Goal: Check status: Check status

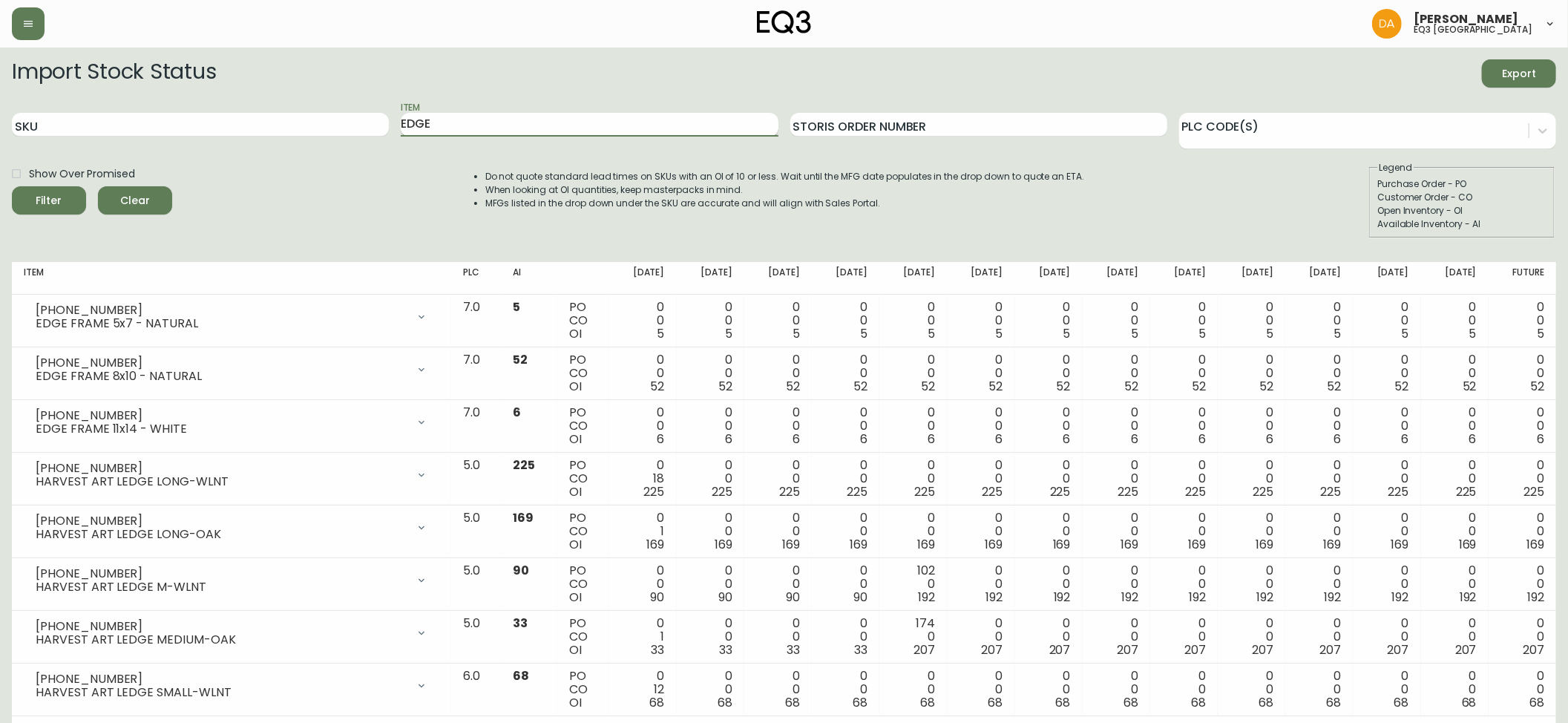
drag, startPoint x: 521, startPoint y: 134, endPoint x: 509, endPoint y: 133, distance: 12.0
click at [509, 133] on input "EDGE" at bounding box center [589, 124] width 377 height 24
type input "E"
type input "S"
click at [12, 186] on button "Filter" at bounding box center [49, 200] width 74 height 28
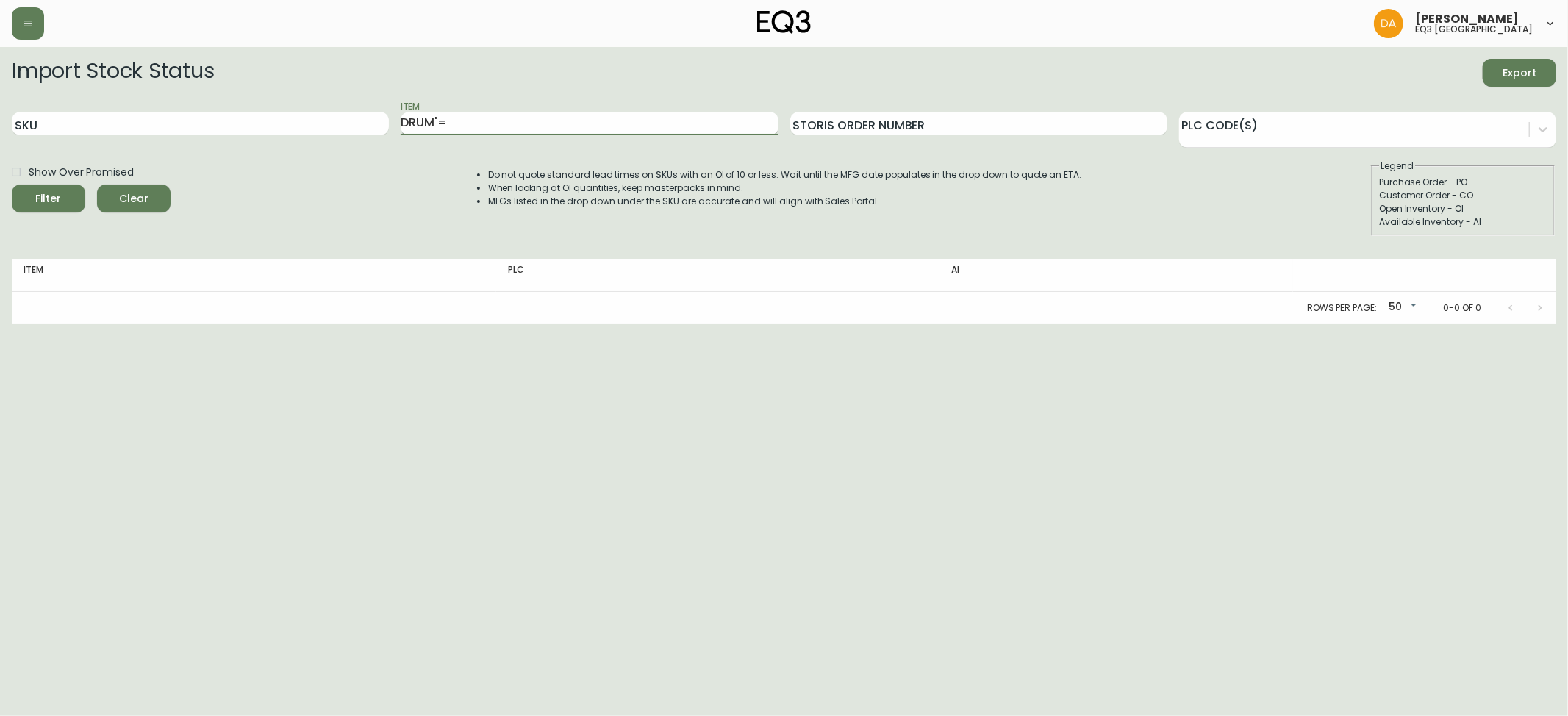
click at [504, 132] on input "DRUM'=" at bounding box center [588, 123] width 377 height 24
type input "DRUM"
click at [12, 184] on button "Filter" at bounding box center [48, 198] width 74 height 28
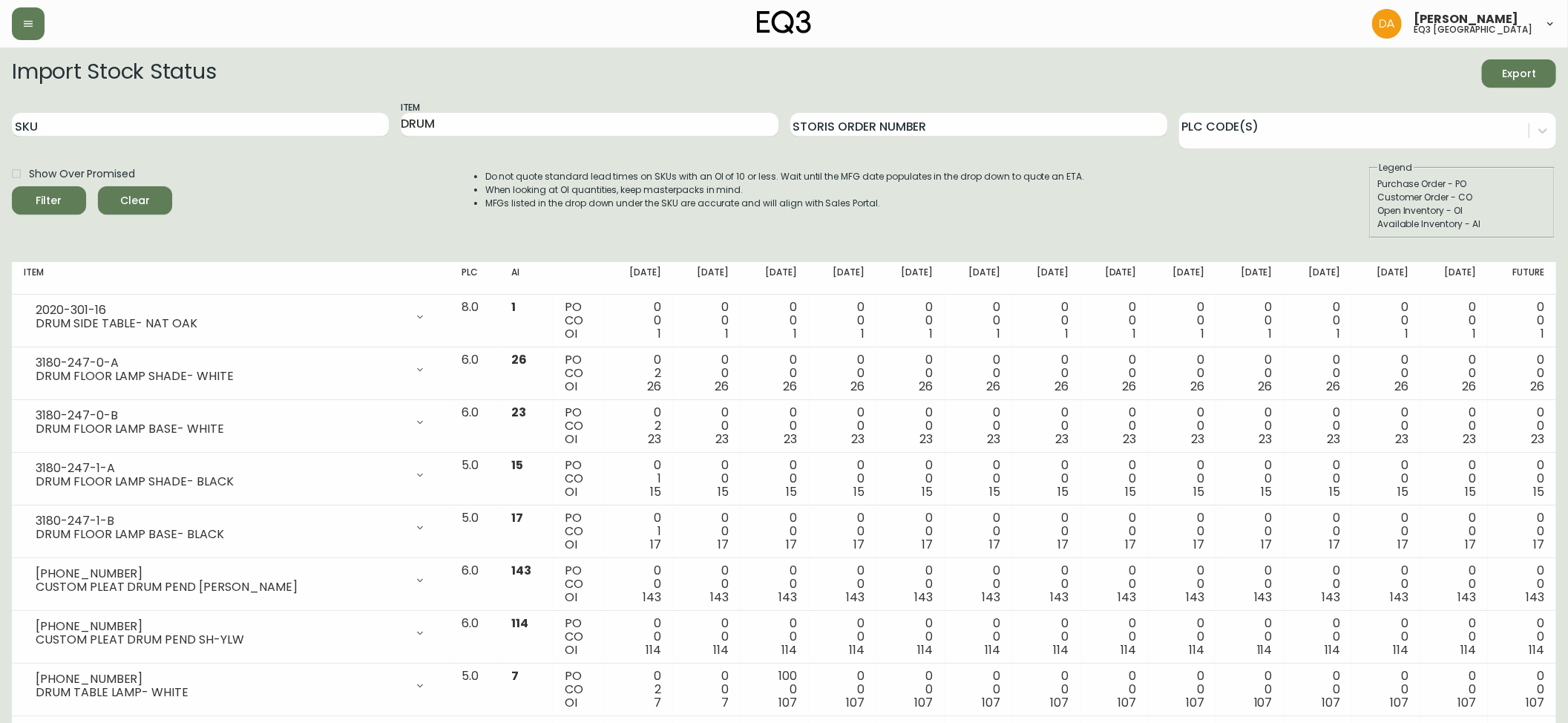
drag, startPoint x: 345, startPoint y: 223, endPoint x: 353, endPoint y: 177, distance: 46.7
click at [345, 223] on div "Show Over Promised Filter Clear Do not quote standard lead times on SKUs with a…" at bounding box center [783, 200] width 1544 height 78
drag, startPoint x: 446, startPoint y: 135, endPoint x: 283, endPoint y: 22, distance: 198.3
click at [312, 99] on form "Import Stock Status Export SKU Item DRUM Storis Order Number PLC Code(s) Show O…" at bounding box center [783, 149] width 1544 height 179
type input "[GEOGRAPHIC_DATA]"
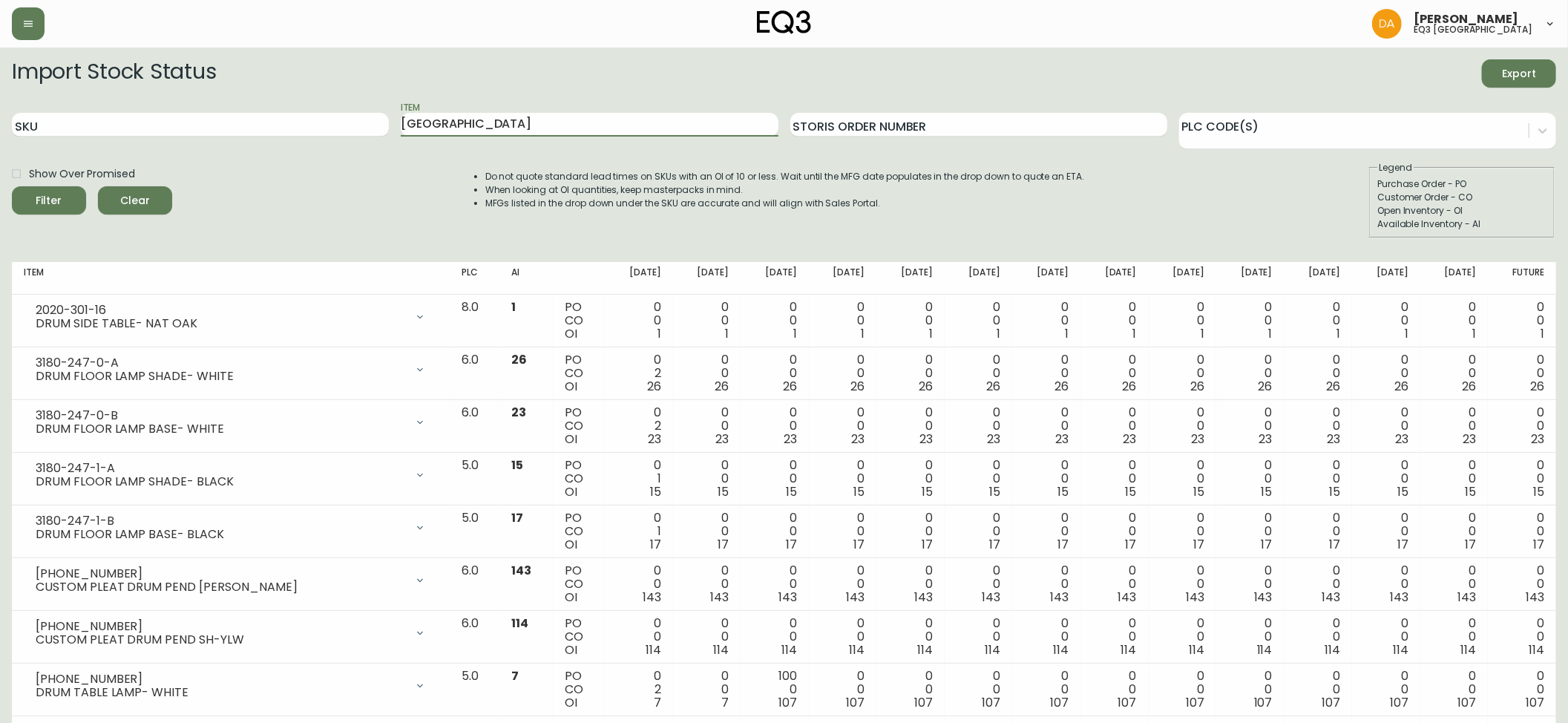
click at [12, 186] on button "Filter" at bounding box center [49, 200] width 74 height 28
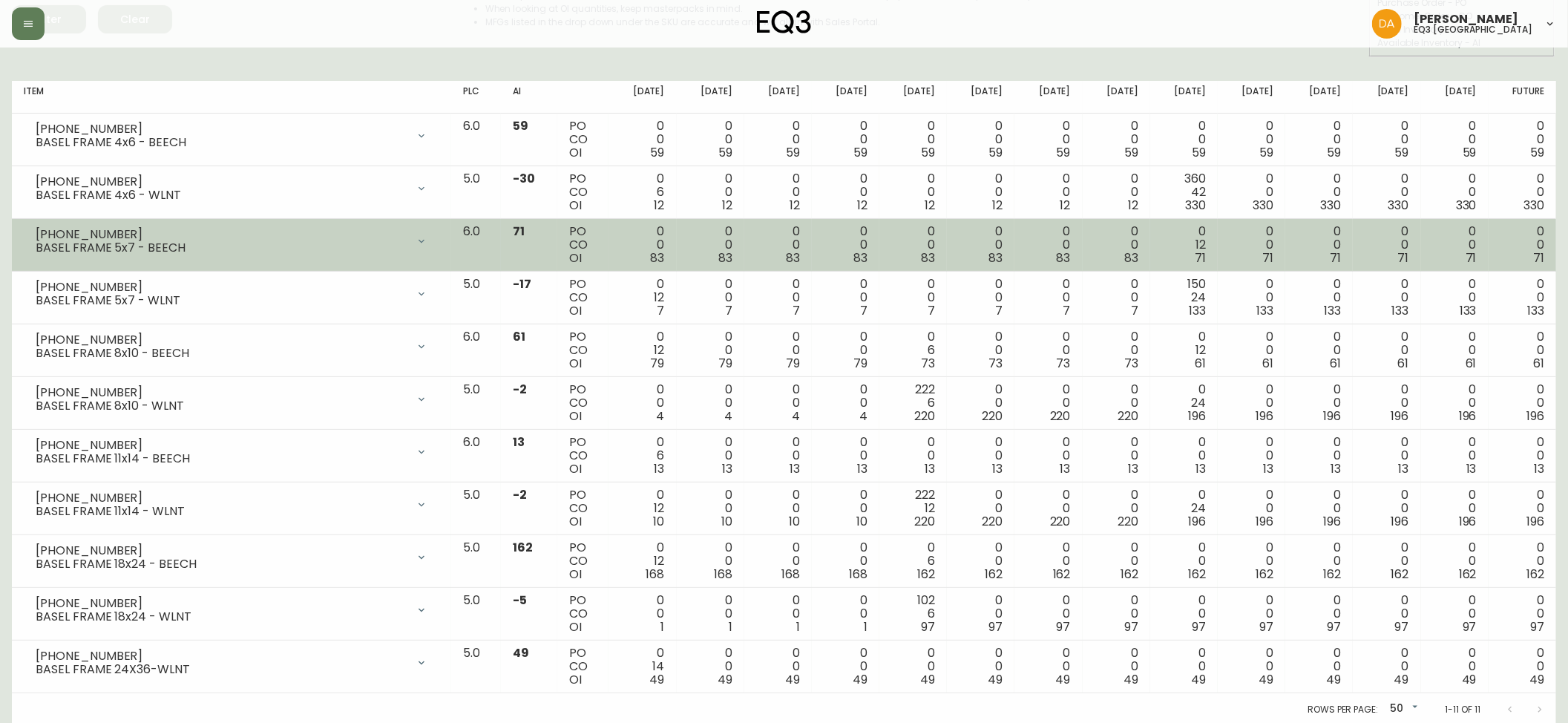
scroll to position [185, 0]
